Goal: Task Accomplishment & Management: Use online tool/utility

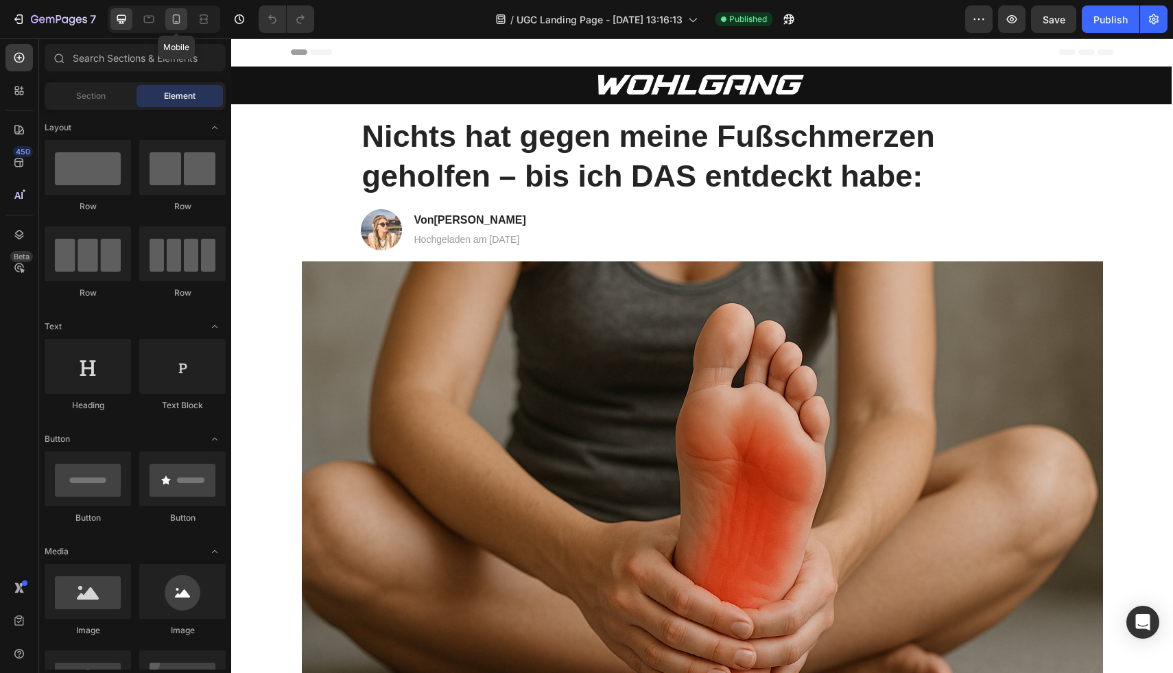
click at [170, 23] on icon at bounding box center [176, 19] width 14 height 14
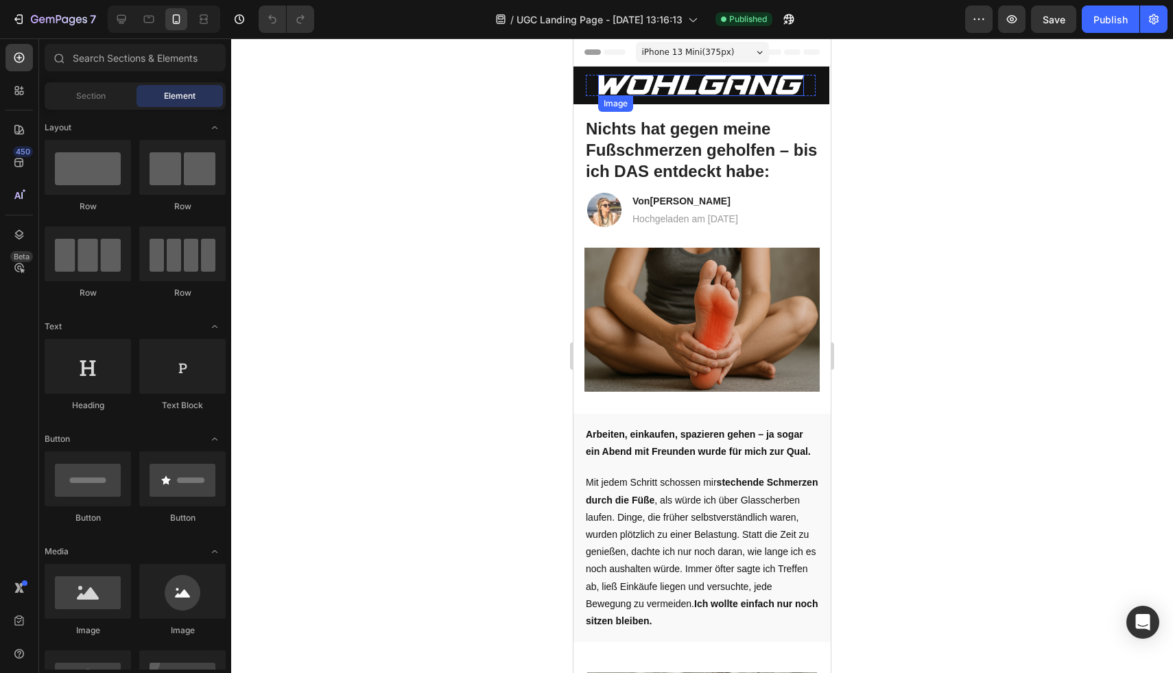
click at [736, 86] on img at bounding box center [701, 85] width 206 height 21
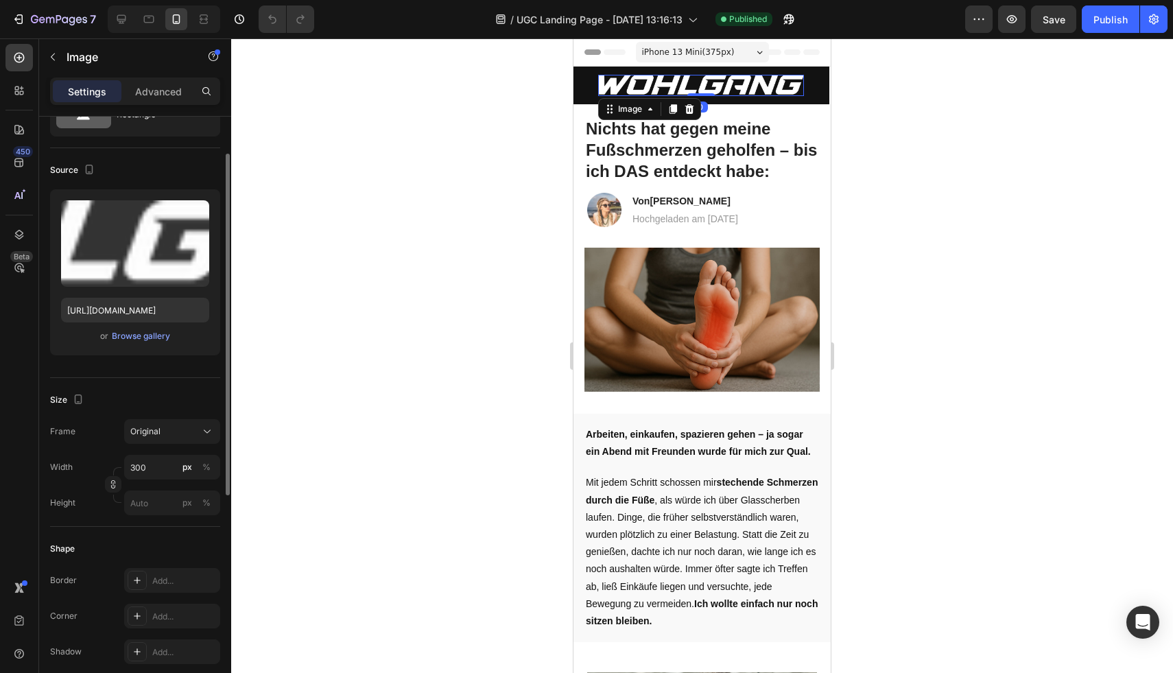
scroll to position [136, 0]
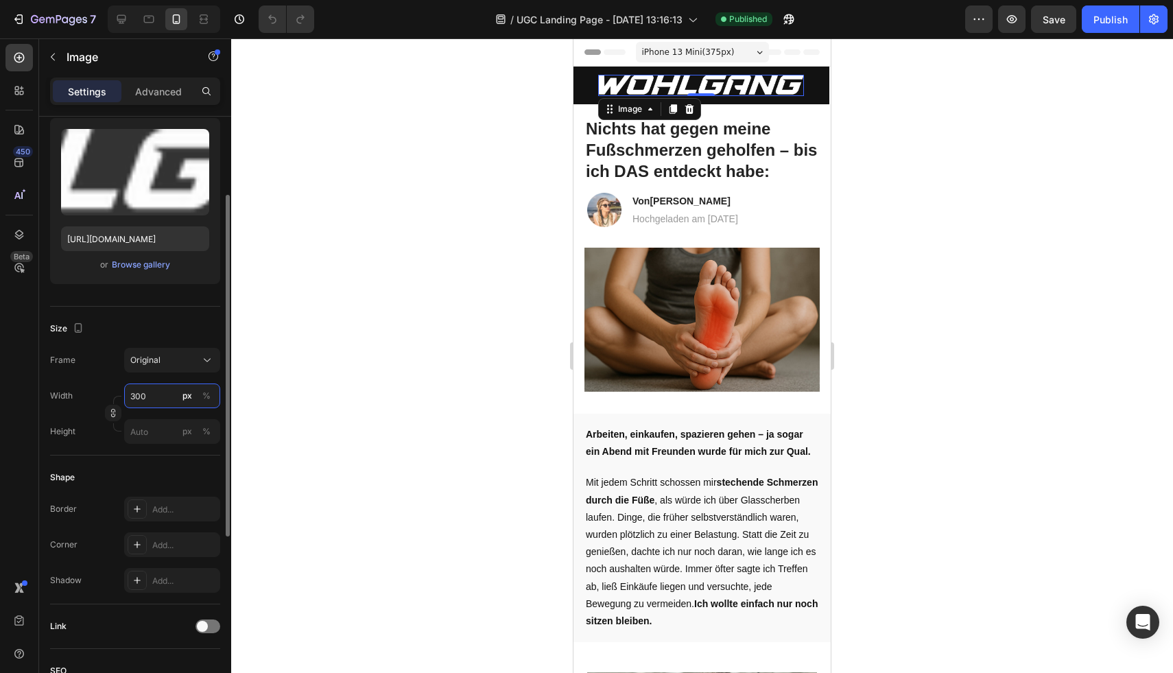
click at [156, 398] on input "300" at bounding box center [172, 395] width 96 height 25
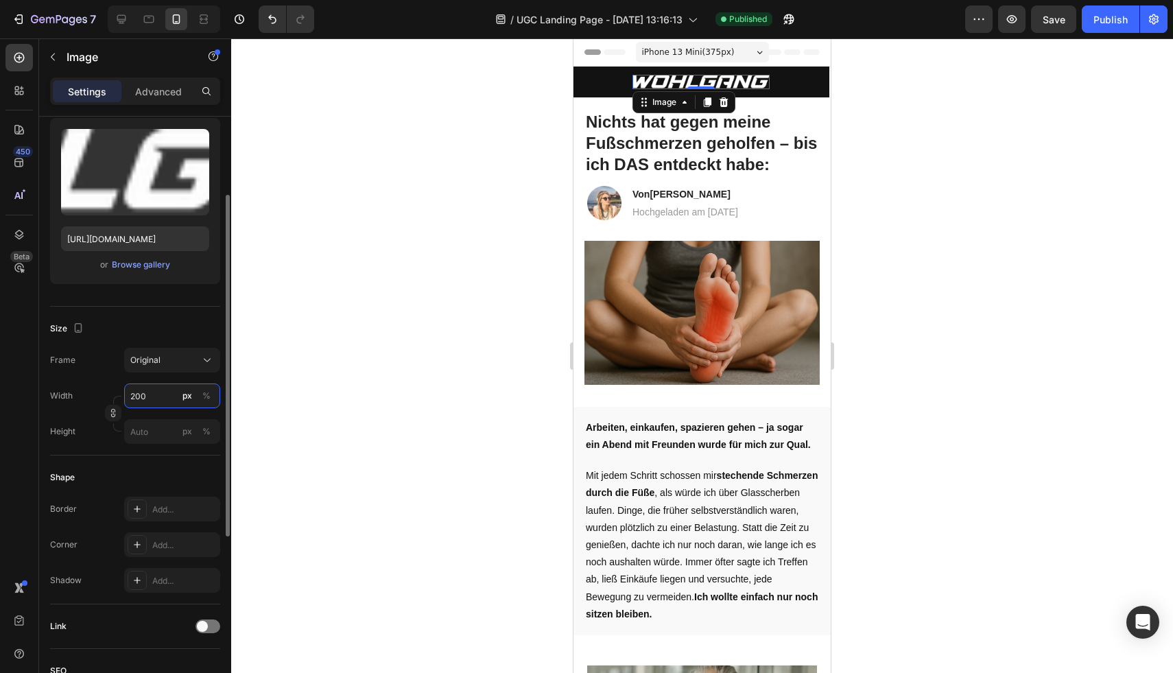
type input "200"
click at [174, 333] on div "Size" at bounding box center [135, 328] width 170 height 22
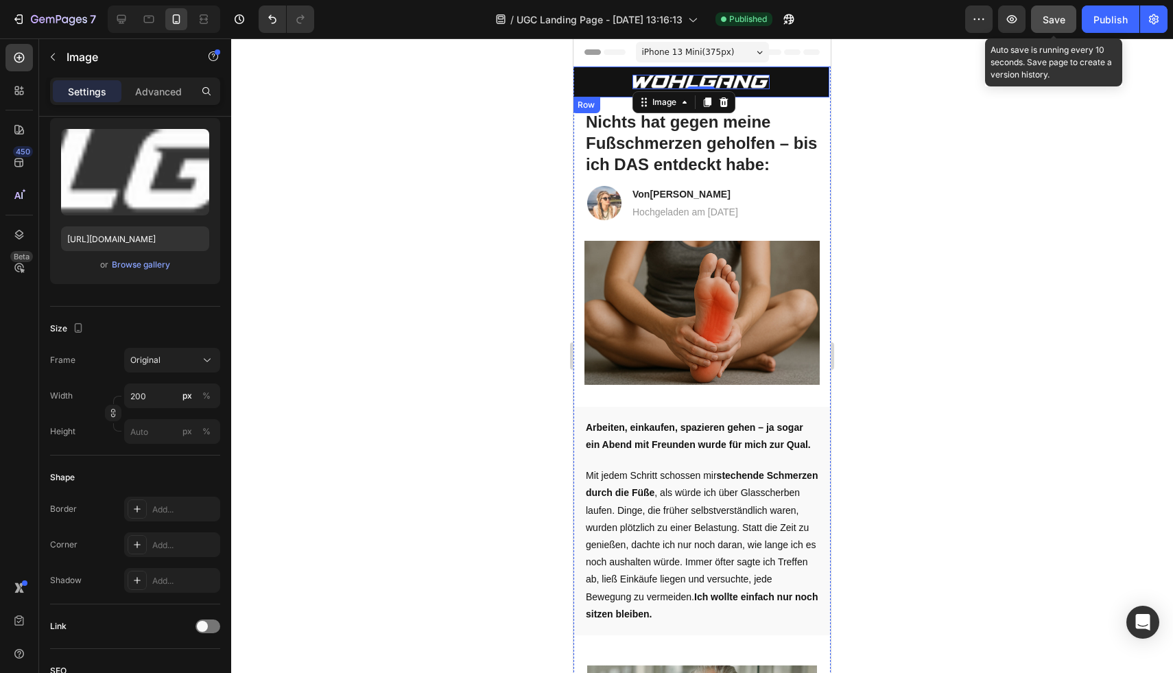
click at [1048, 20] on span "Save" at bounding box center [1053, 20] width 23 height 12
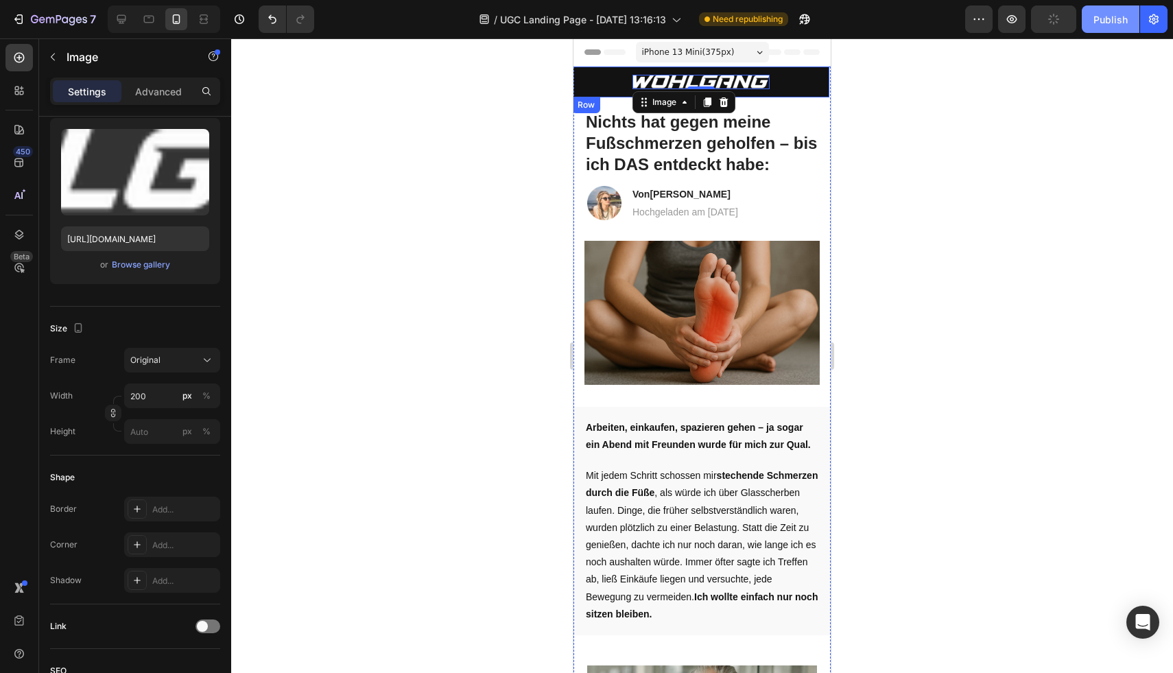
click at [1096, 20] on div "Publish" at bounding box center [1110, 19] width 34 height 14
click at [1005, 130] on div at bounding box center [702, 355] width 942 height 634
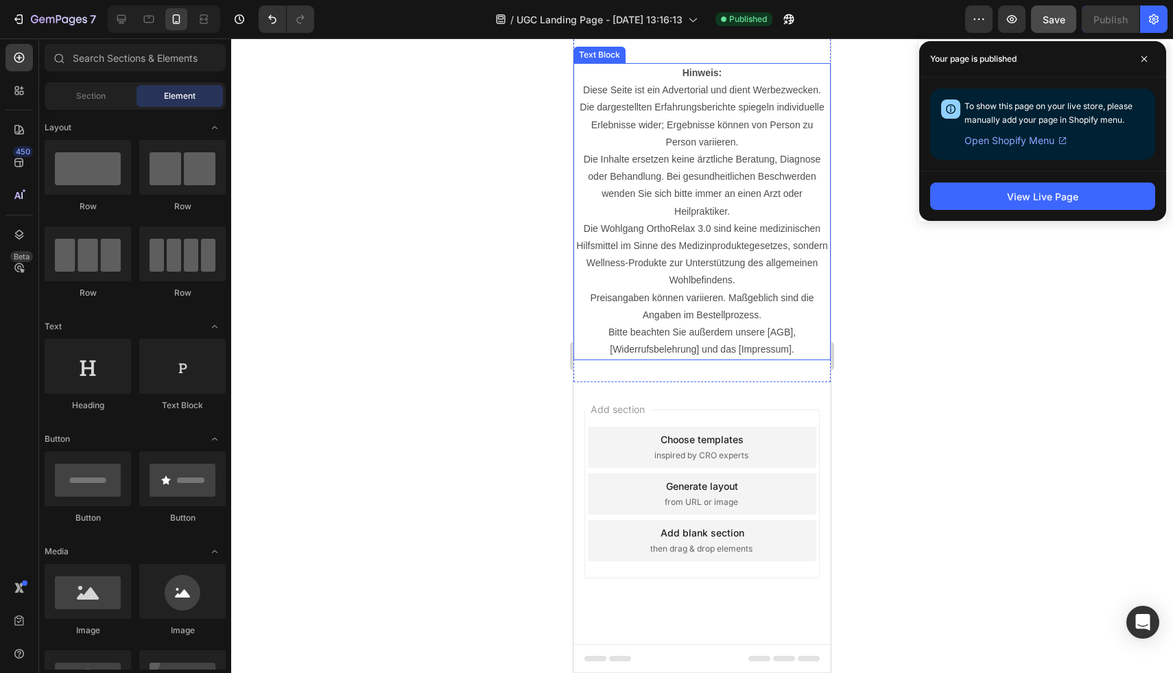
scroll to position [4357, 0]
click at [717, 220] on p "Hinweis: Diese Seite ist ein Advertorial und dient Werbezwecken. Die dargestell…" at bounding box center [702, 142] width 254 height 156
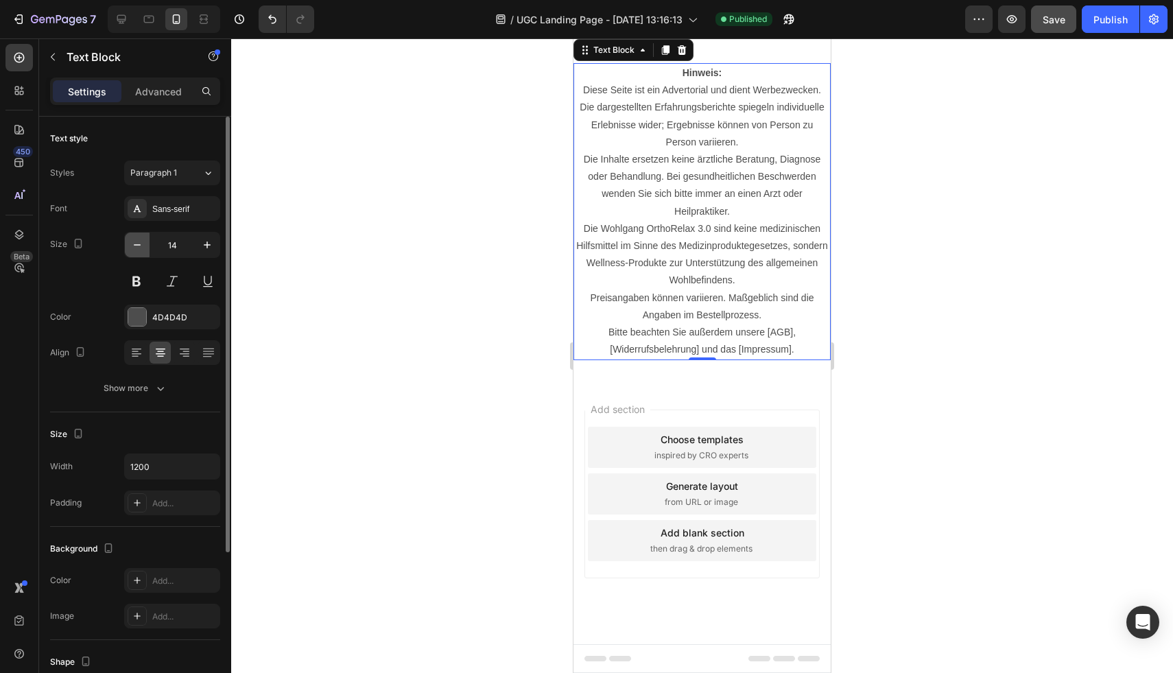
click at [140, 246] on icon "button" at bounding box center [137, 245] width 14 height 14
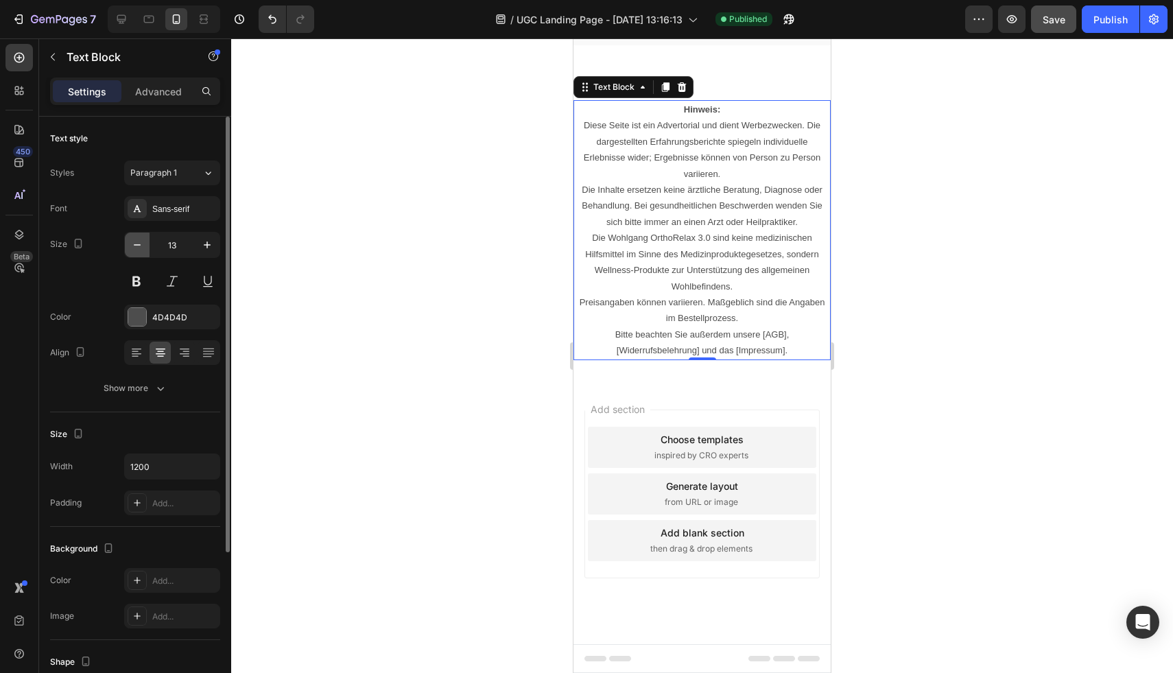
click at [140, 246] on icon "button" at bounding box center [137, 245] width 14 height 14
type input "12"
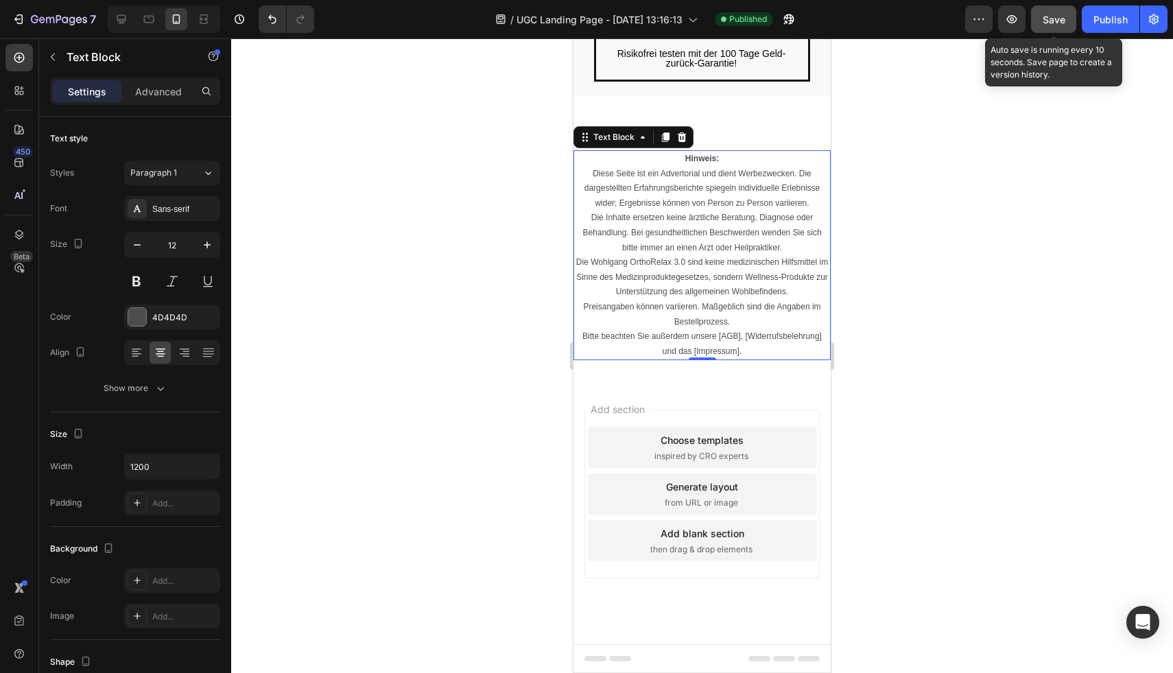
click at [1059, 28] on button "Save" at bounding box center [1053, 18] width 45 height 27
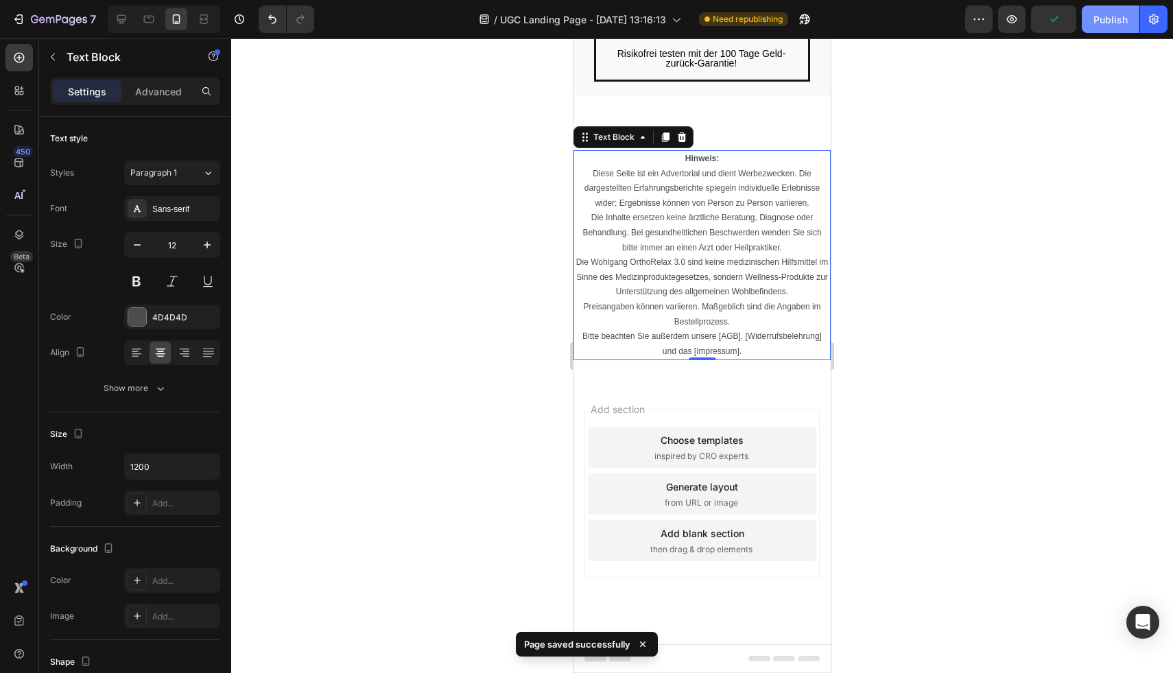
click at [1096, 22] on div "Publish" at bounding box center [1110, 19] width 34 height 14
